Goal: Transaction & Acquisition: Subscribe to service/newsletter

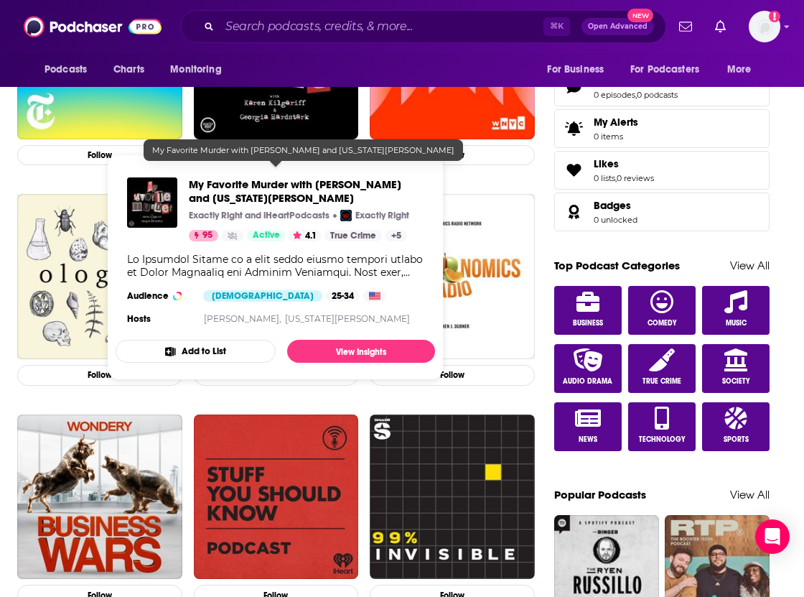
scroll to position [594, 0]
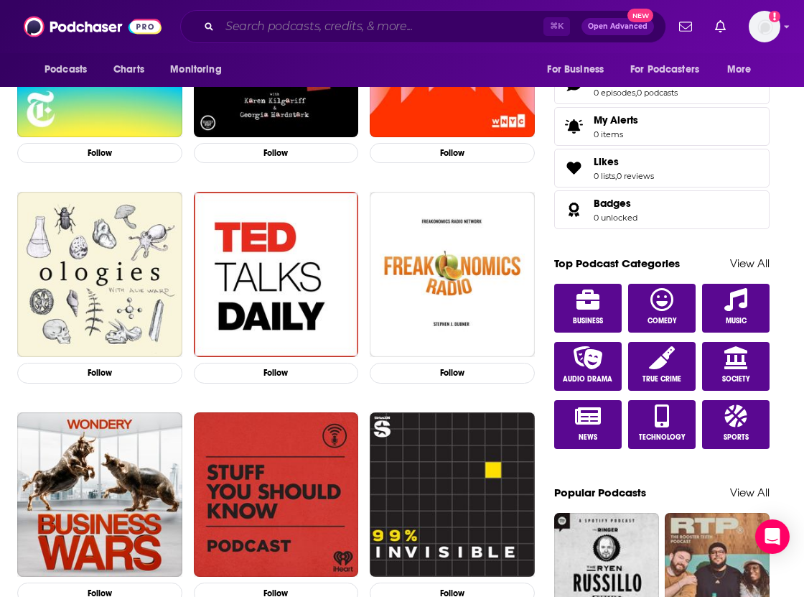
click at [233, 26] on input "Search podcasts, credits, & more..." at bounding box center [382, 26] width 324 height 23
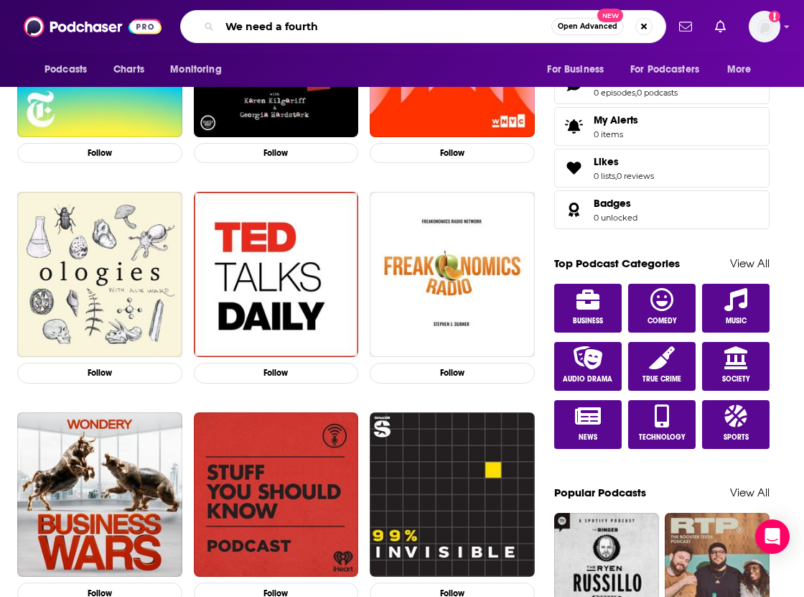
type input "We need a fourth"
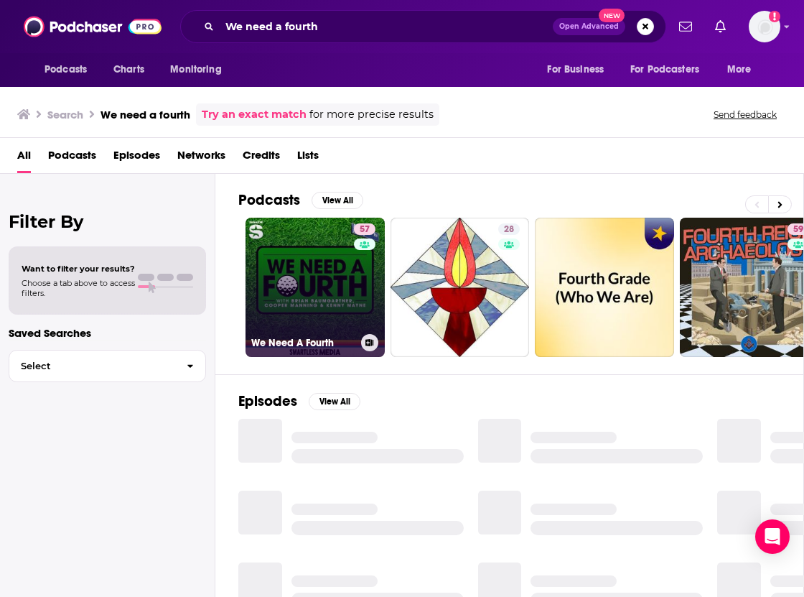
click at [330, 308] on link "57 We Need A Fourth" at bounding box center [315, 287] width 139 height 139
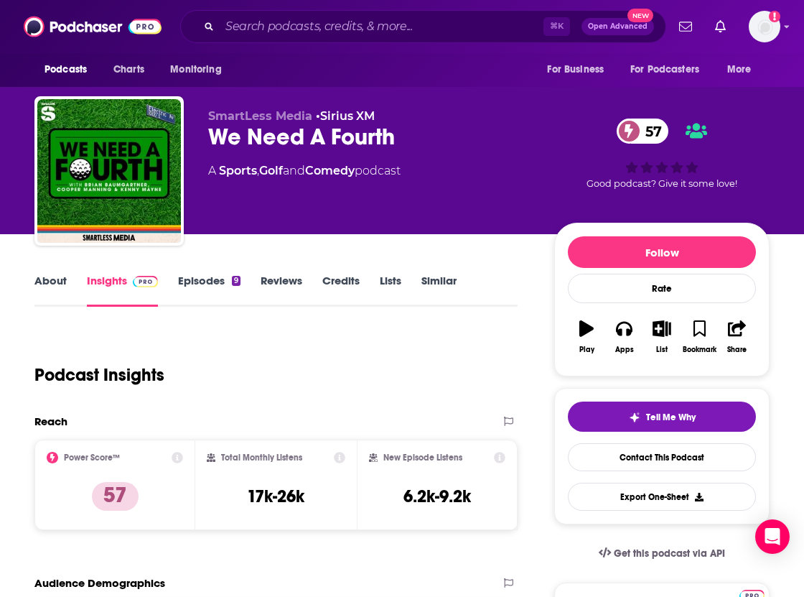
click at [52, 281] on link "About" at bounding box center [50, 290] width 32 height 33
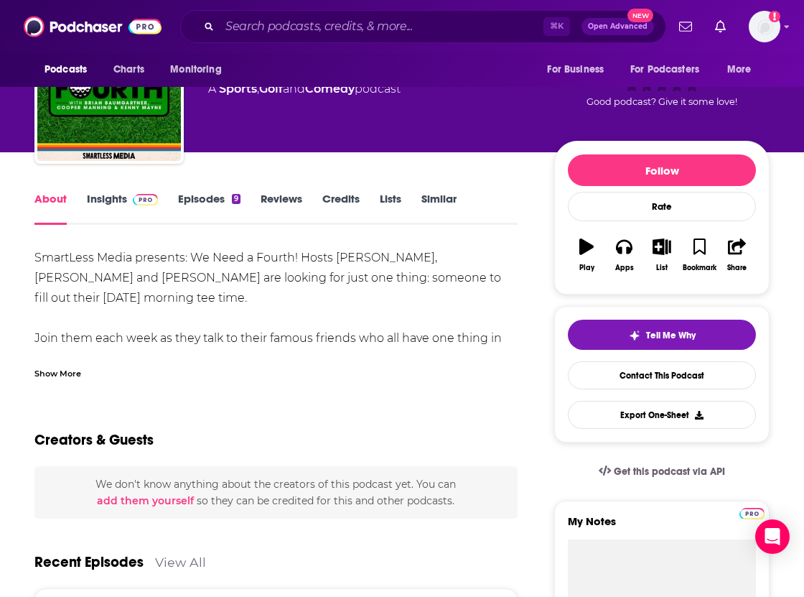
scroll to position [85, 0]
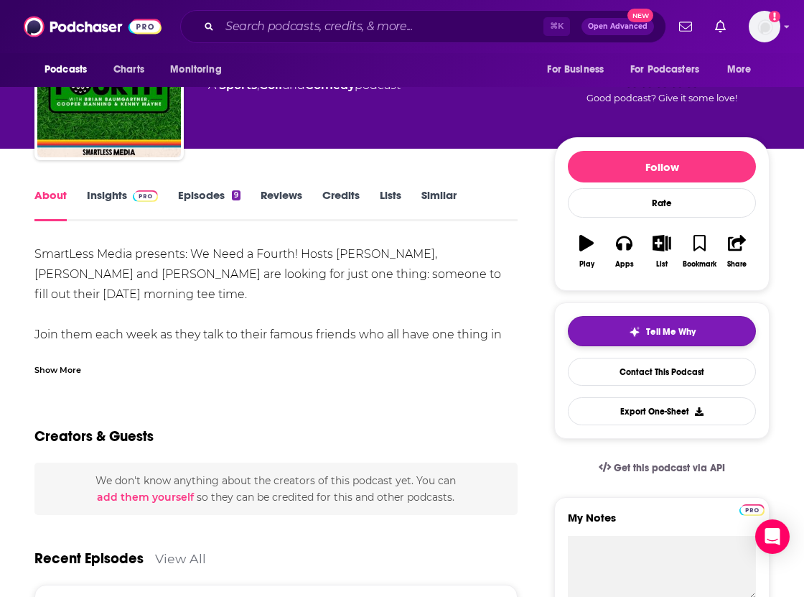
click at [678, 330] on span "Tell Me Why" at bounding box center [671, 331] width 50 height 11
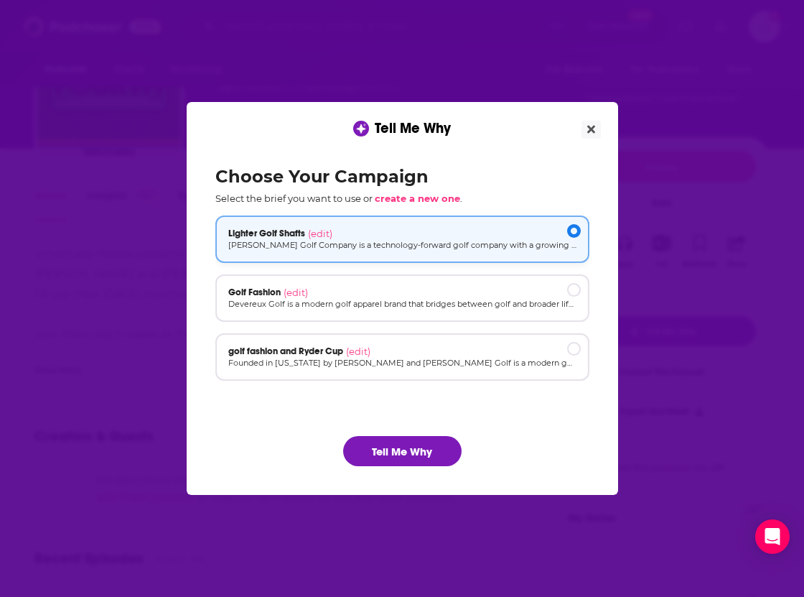
click at [429, 235] on div "Lighter Golf Shafts (edit)" at bounding box center [402, 233] width 348 height 11
click at [413, 452] on button "Tell Me Why" at bounding box center [402, 451] width 118 height 30
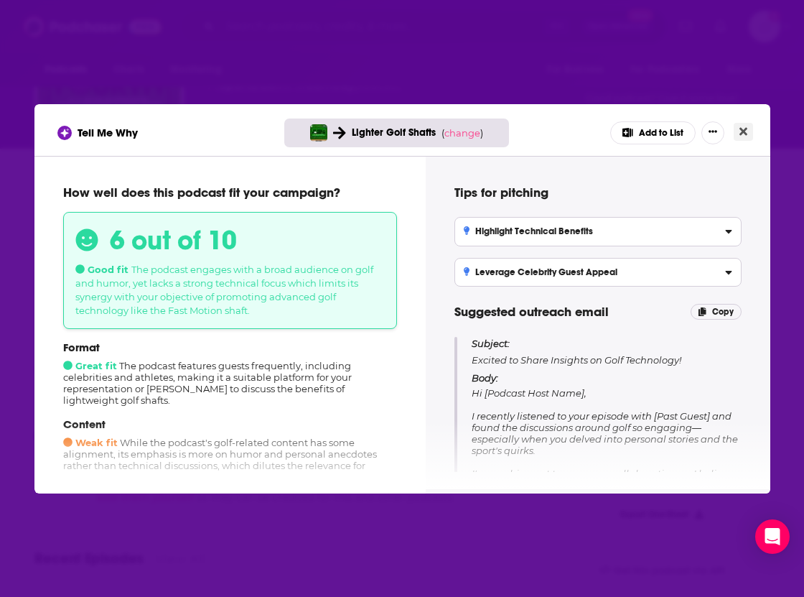
click at [744, 129] on icon "Close" at bounding box center [744, 131] width 8 height 11
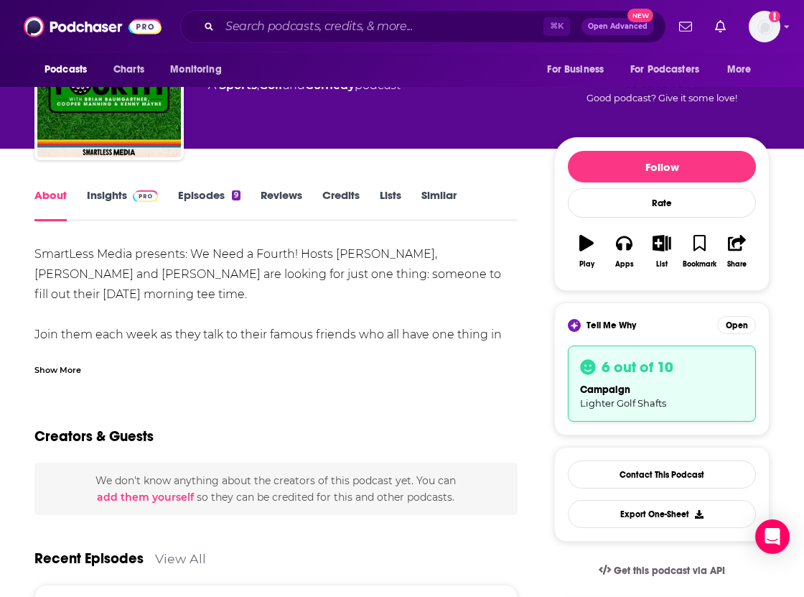
scroll to position [85, 0]
click at [662, 163] on button "Follow" at bounding box center [662, 167] width 188 height 32
